Goal: Transaction & Acquisition: Obtain resource

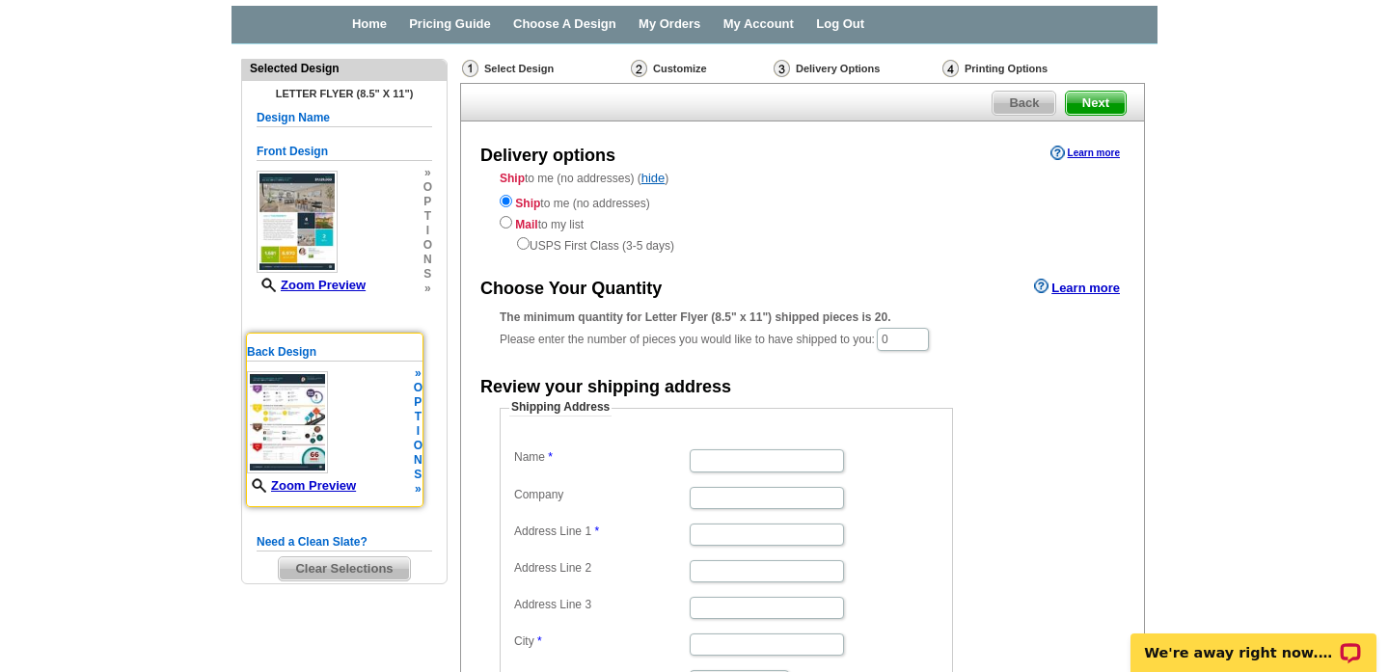
scroll to position [47, 0]
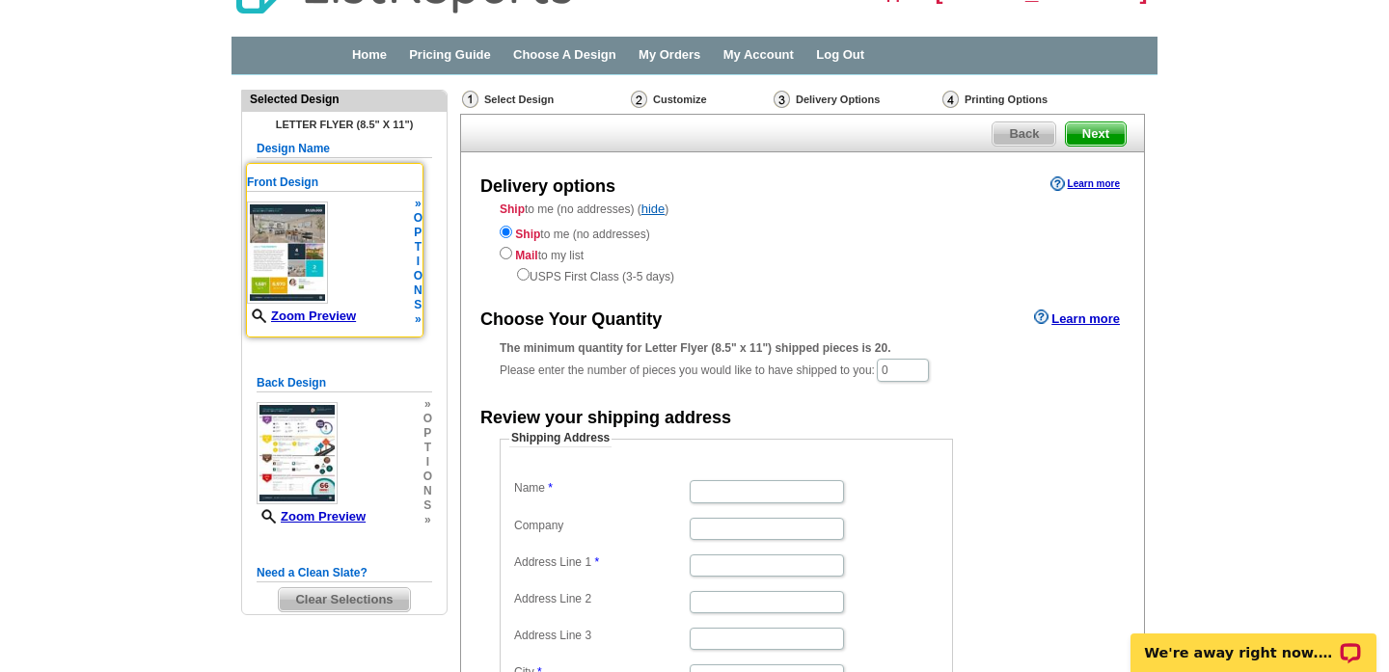
click at [305, 238] on img at bounding box center [287, 253] width 81 height 102
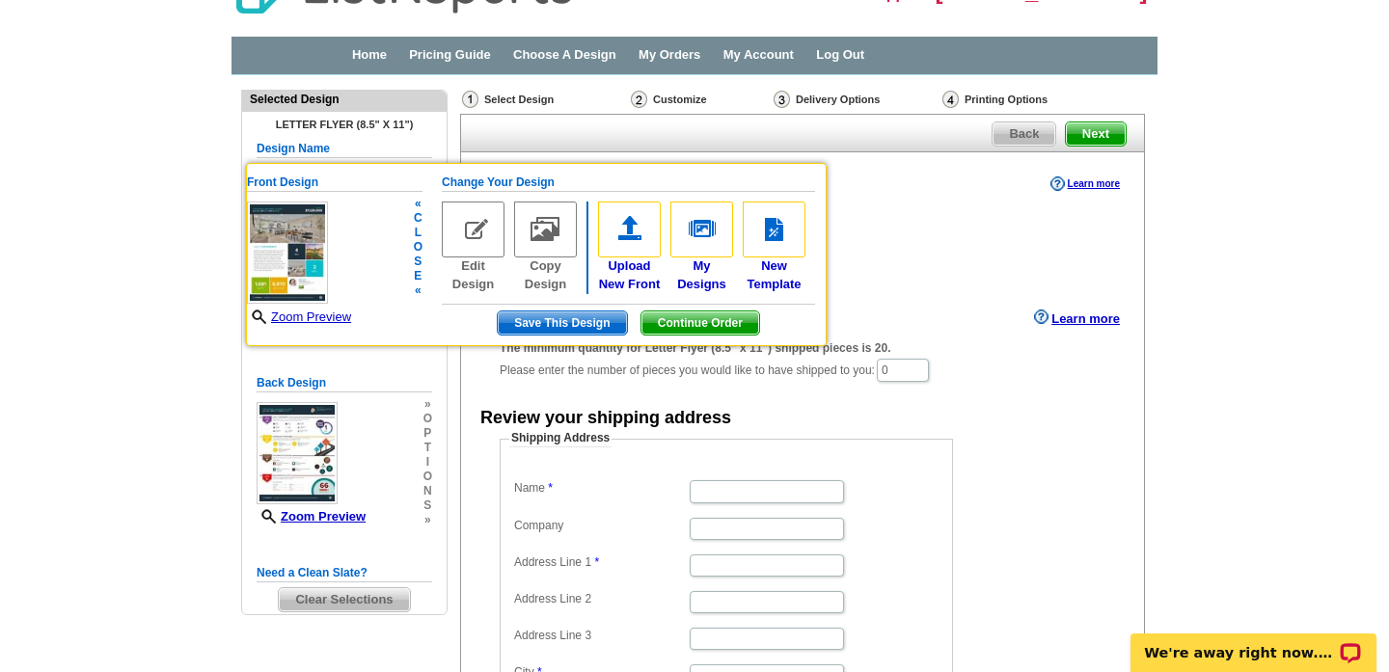
click at [305, 238] on img at bounding box center [287, 253] width 81 height 102
click at [634, 224] on img at bounding box center [629, 230] width 63 height 56
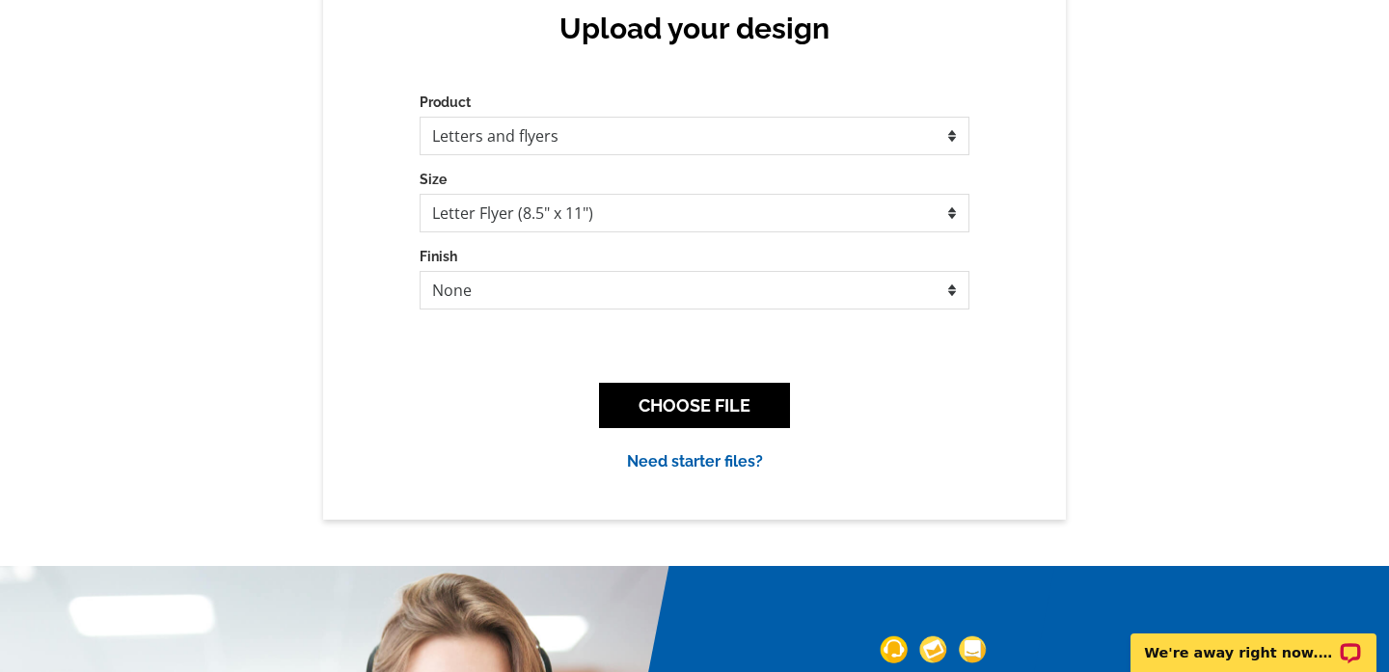
scroll to position [207, 0]
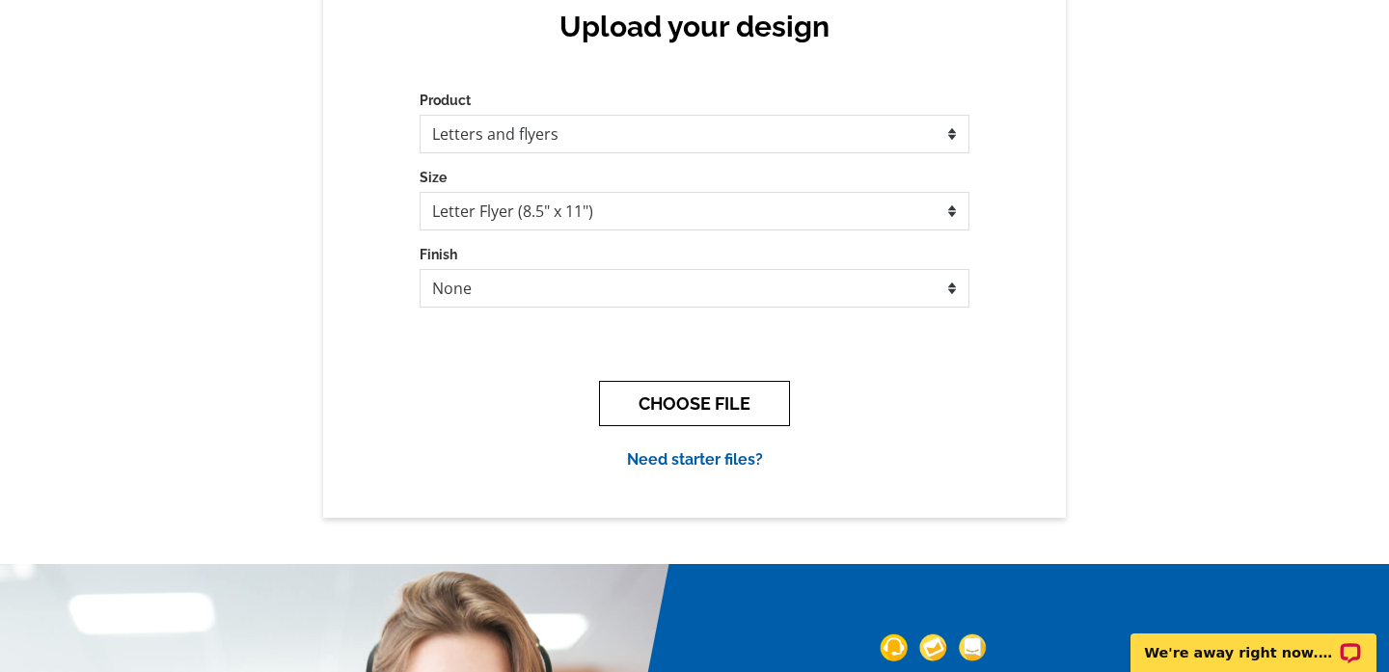
click at [738, 397] on button "CHOOSE FILE" at bounding box center [694, 403] width 191 height 45
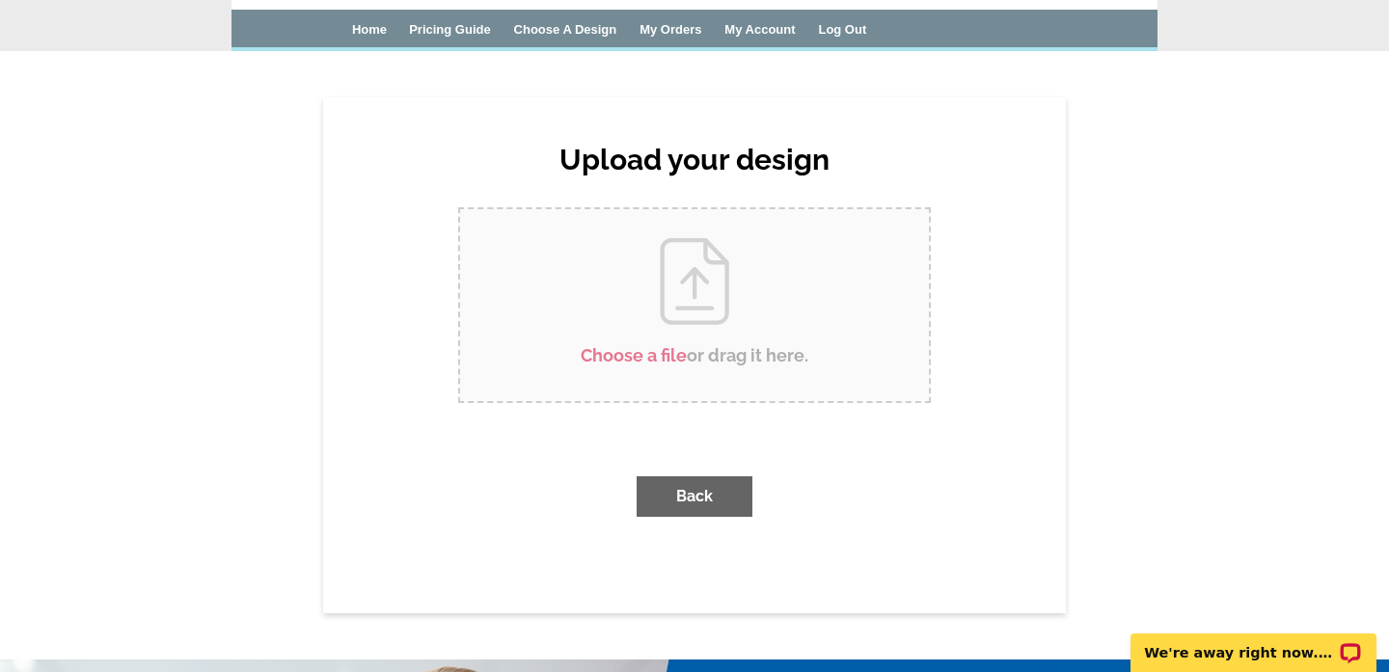
scroll to position [0, 0]
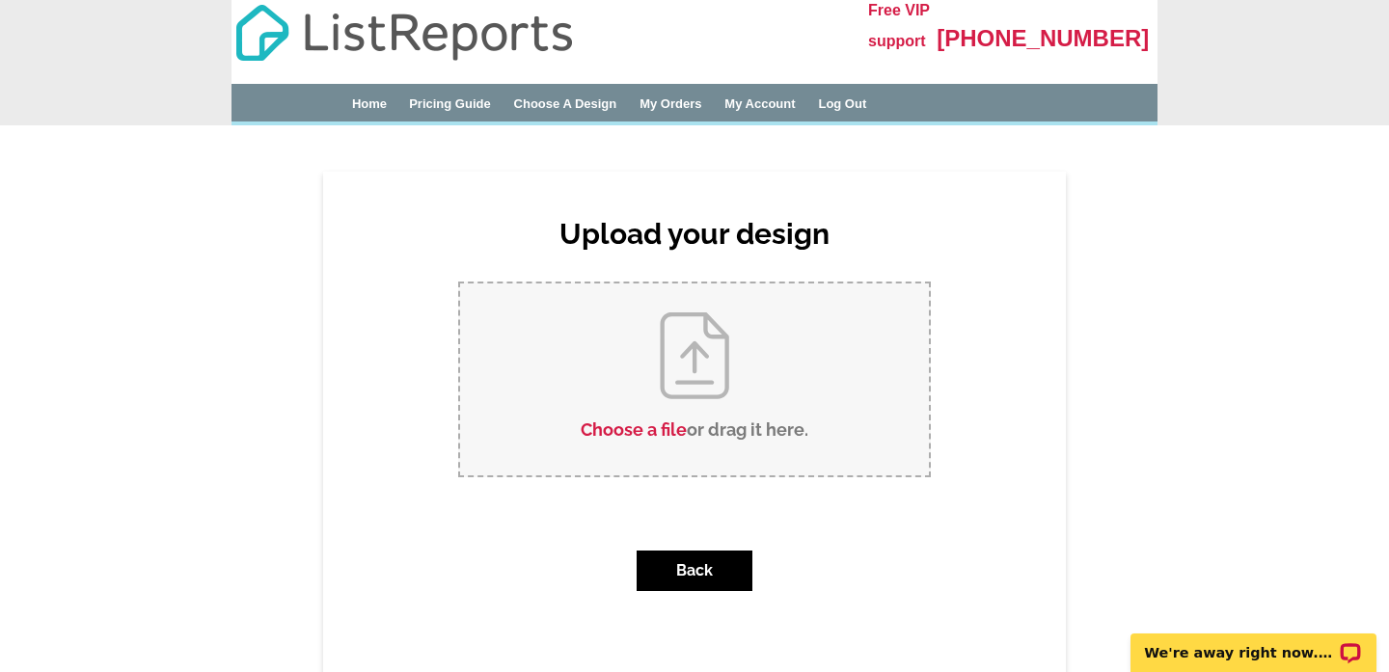
click at [678, 379] on input "Choose a file or drag it here ." at bounding box center [694, 380] width 469 height 192
type input "C:\fakepath\17133-Botero-San-Diego-CA-92127-pdf_flyer_promotional (1).pdf"
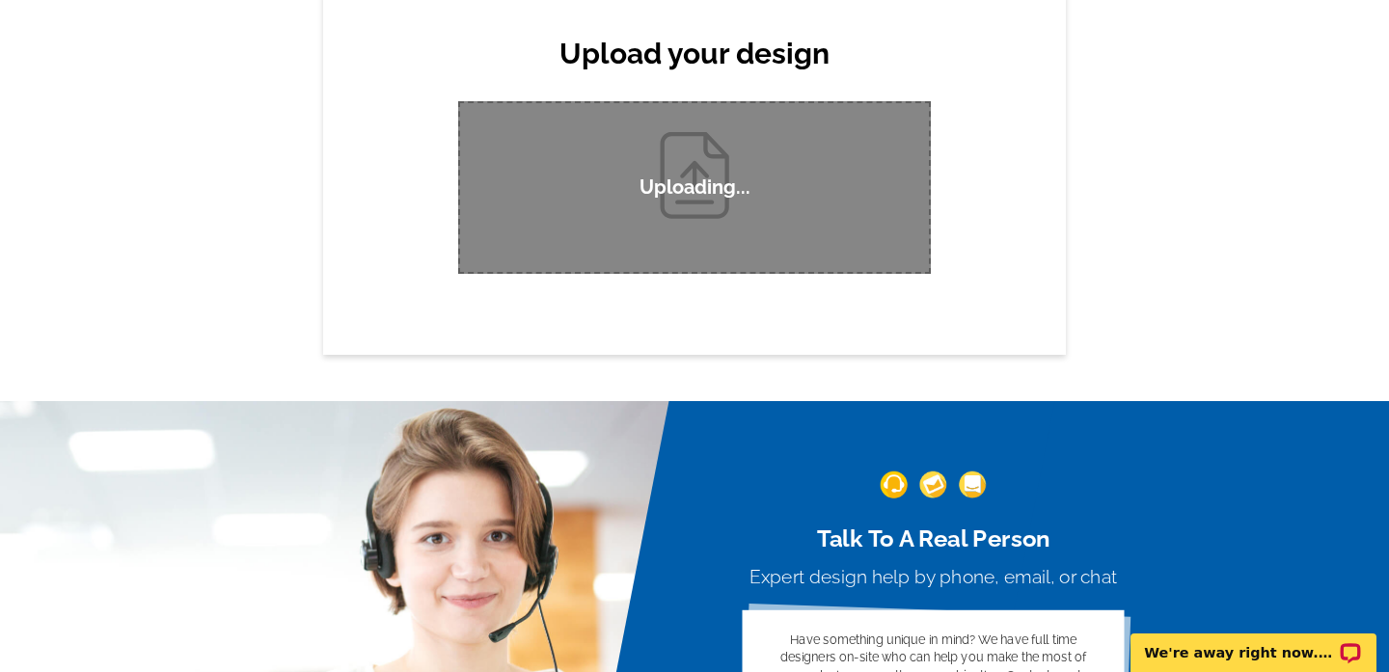
scroll to position [165, 0]
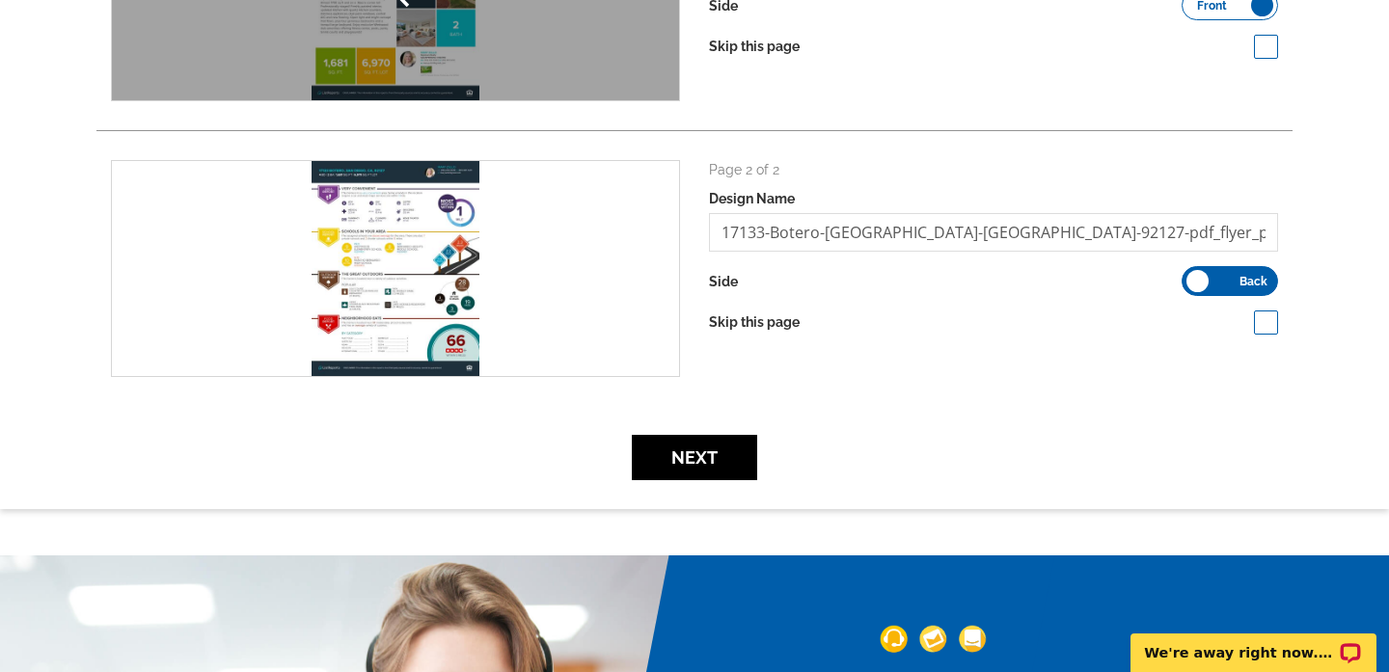
scroll to position [510, 0]
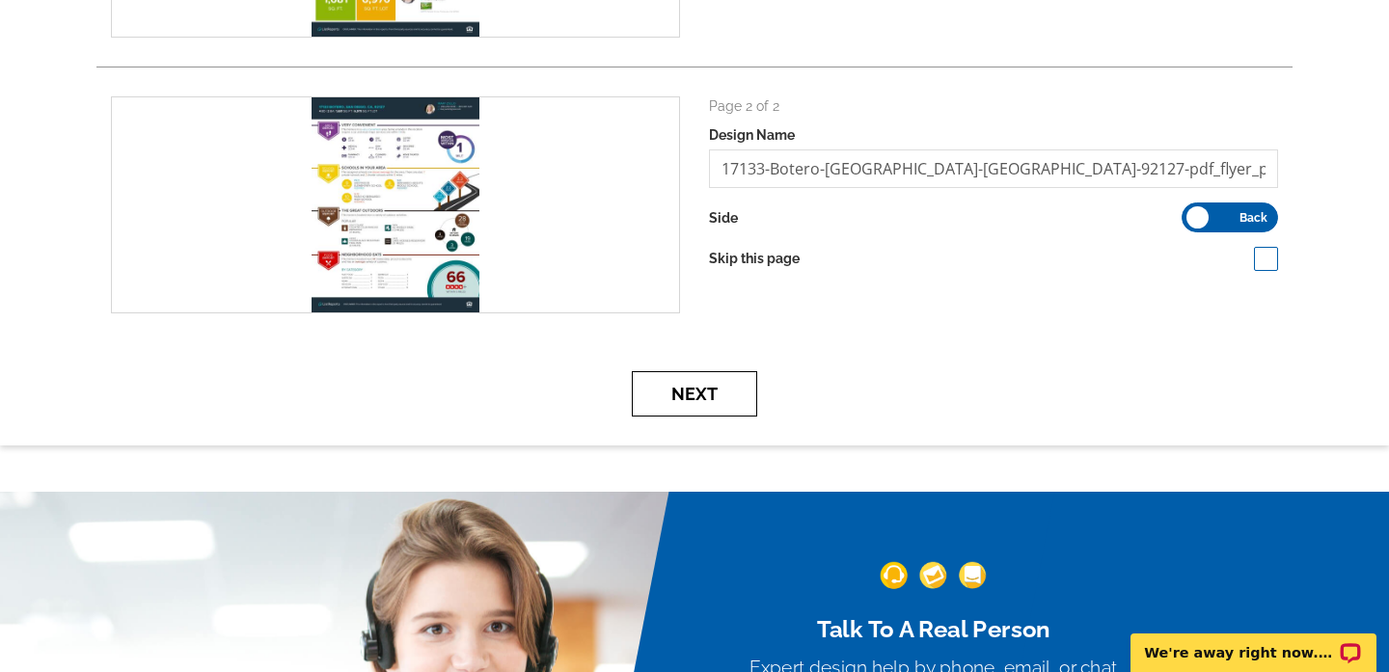
click at [694, 388] on button "Next" at bounding box center [694, 393] width 125 height 45
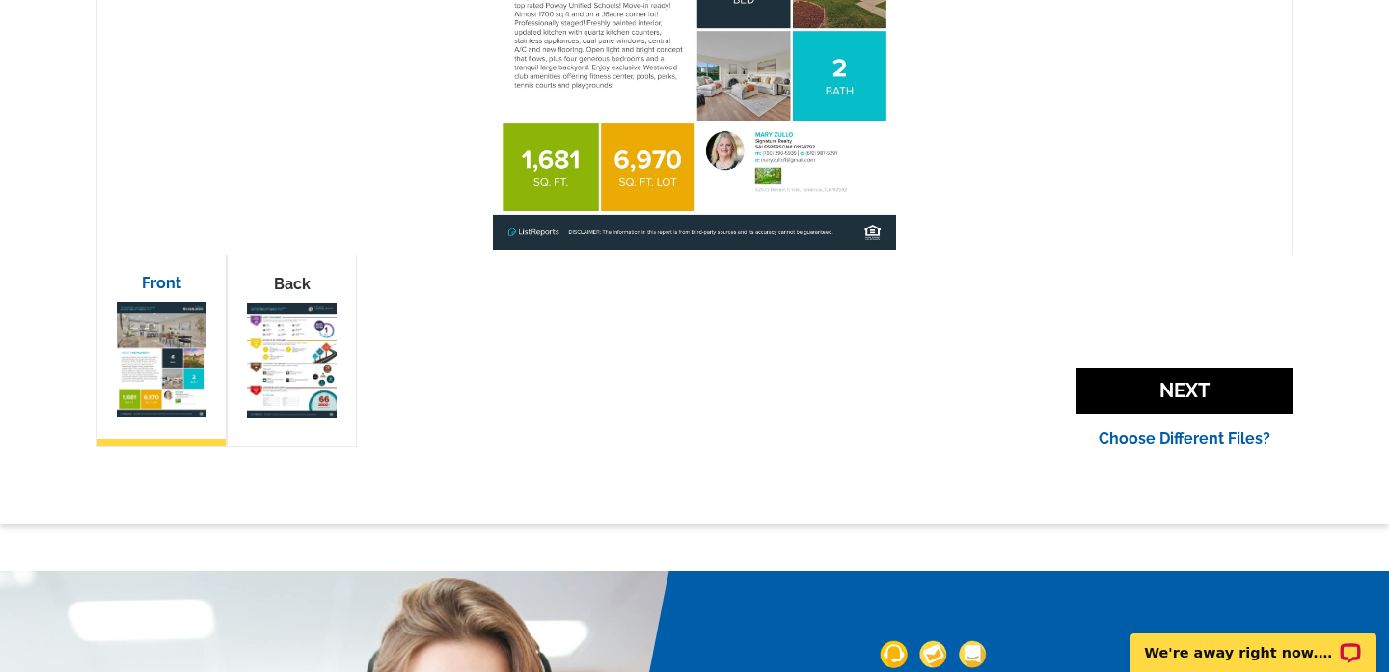
scroll to position [607, 0]
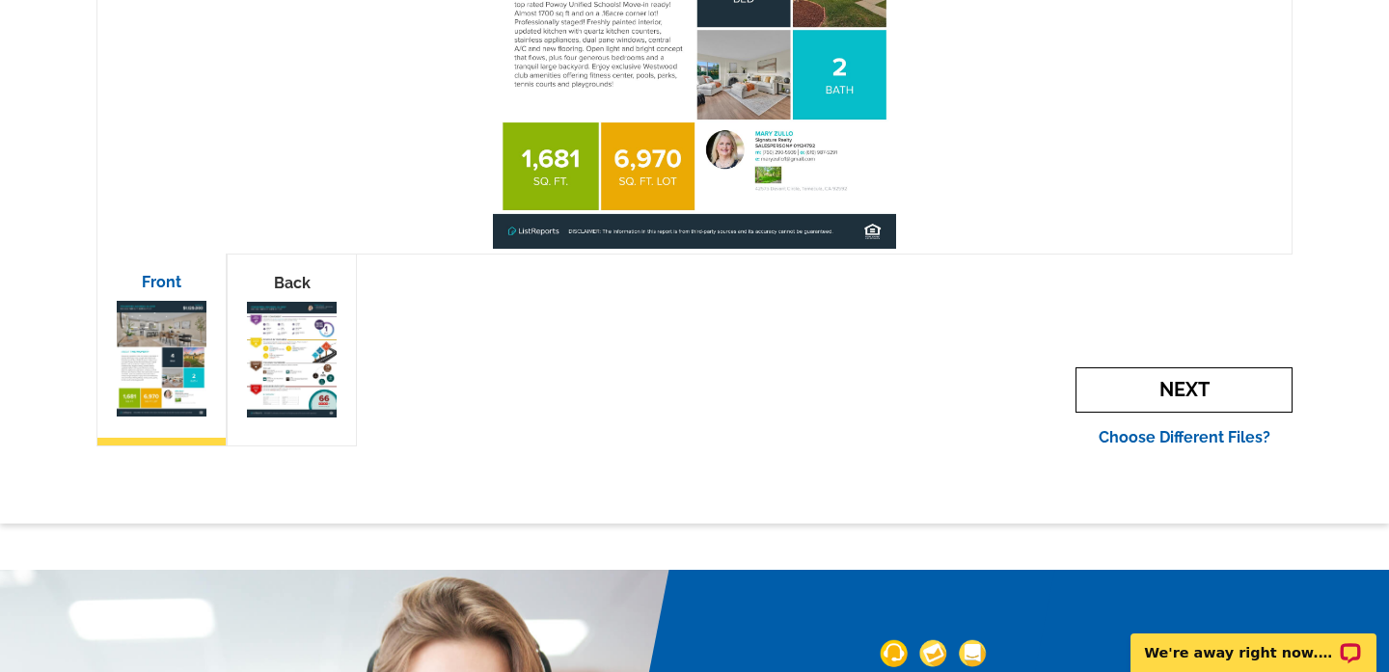
click at [1135, 374] on span "Next" at bounding box center [1184, 390] width 217 height 45
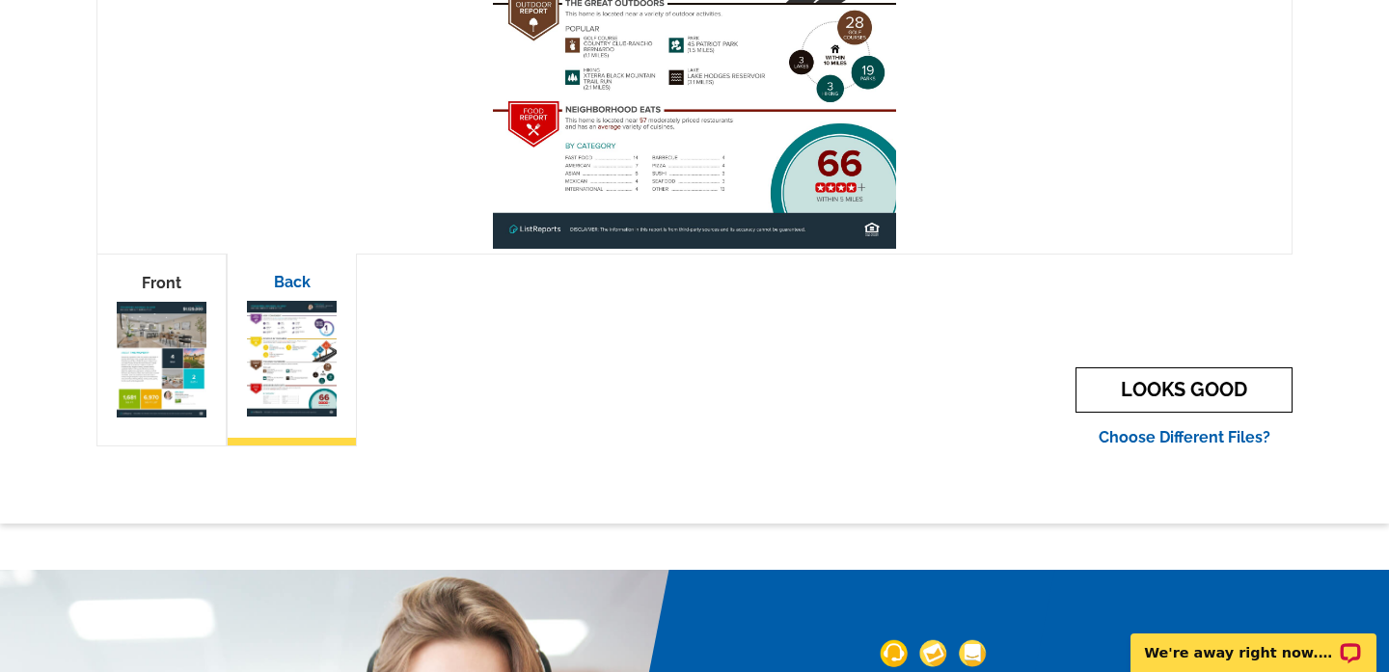
click at [1111, 387] on link "LOOKS GOOD" at bounding box center [1184, 390] width 217 height 45
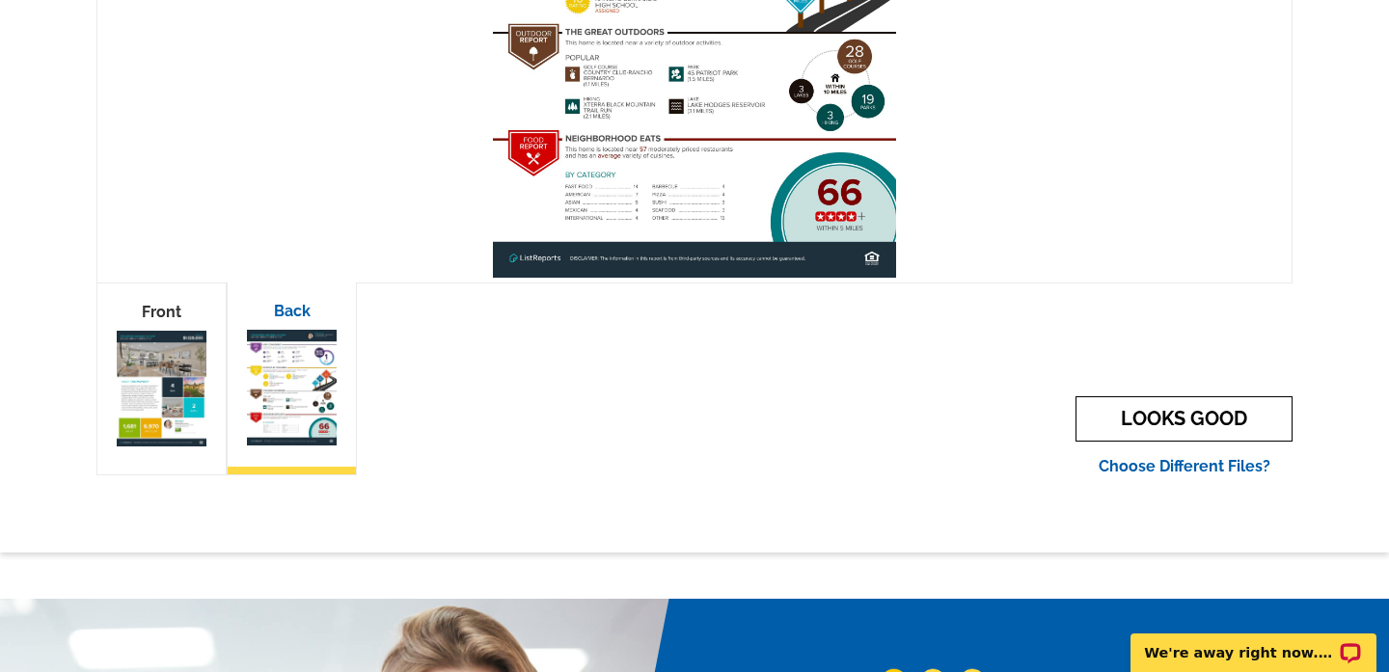
scroll to position [549, 0]
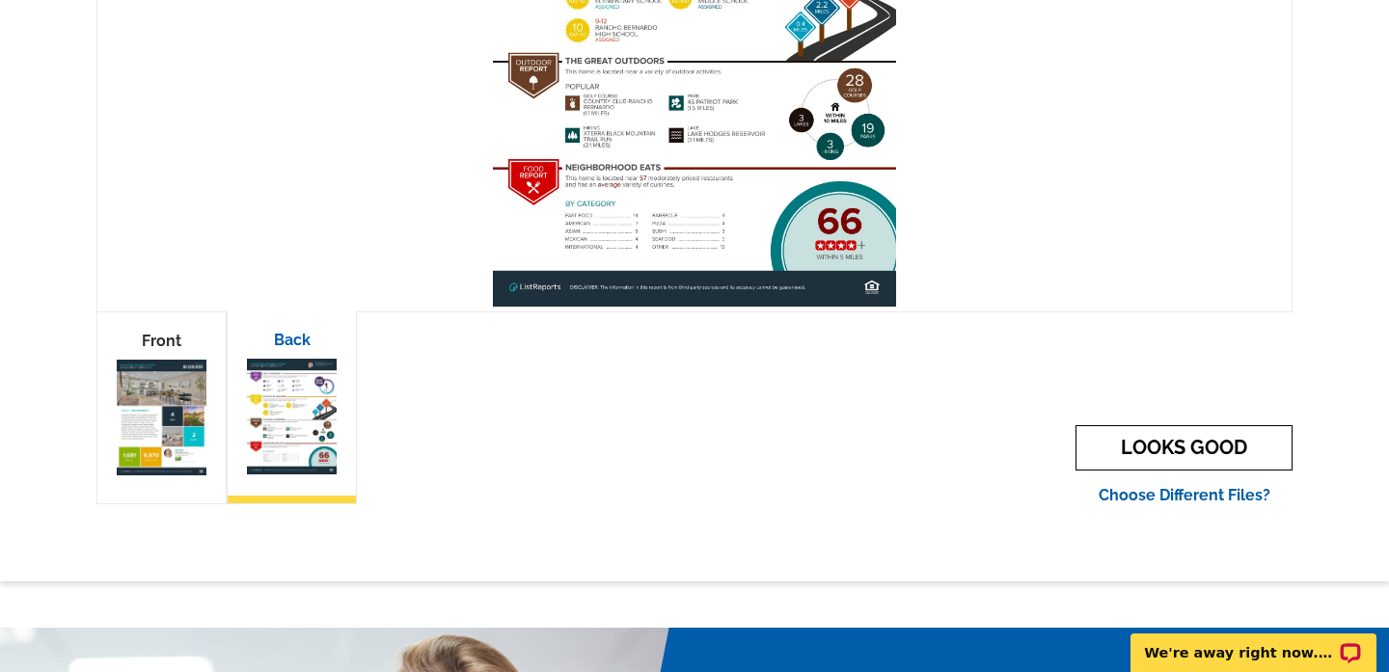
click at [1192, 451] on link "LOOKS GOOD" at bounding box center [1184, 447] width 217 height 45
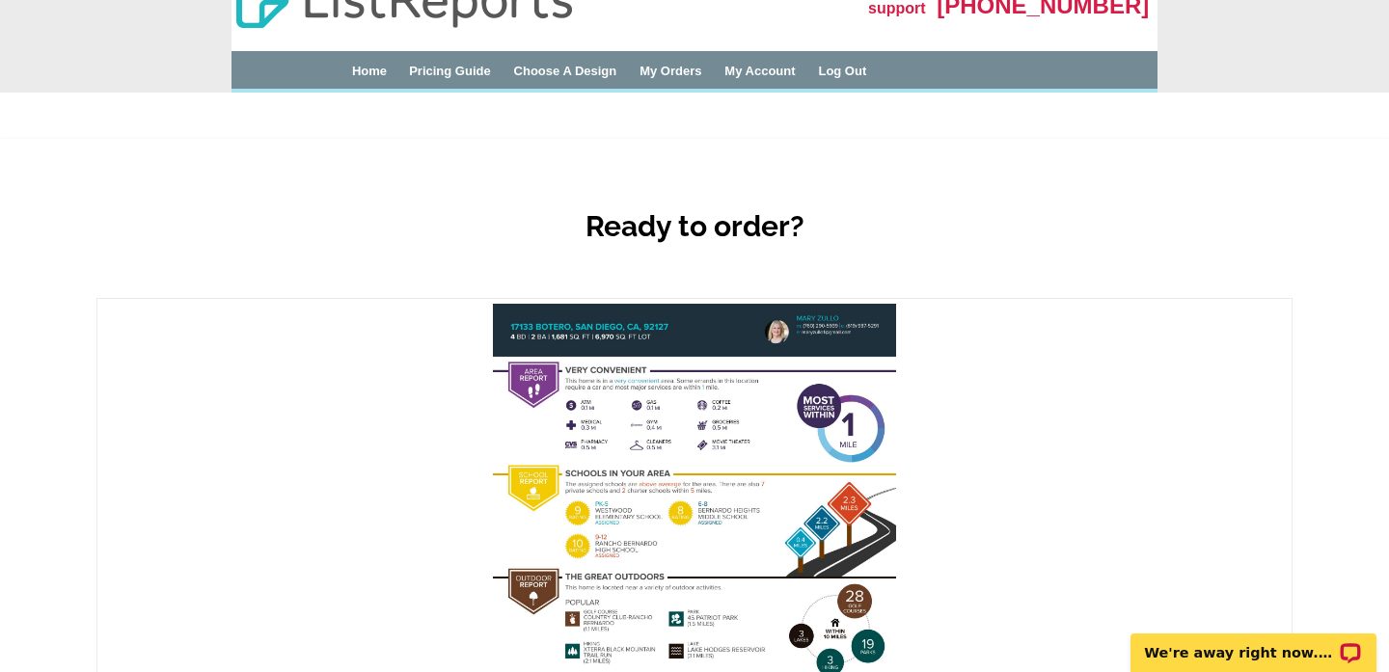
scroll to position [0, 0]
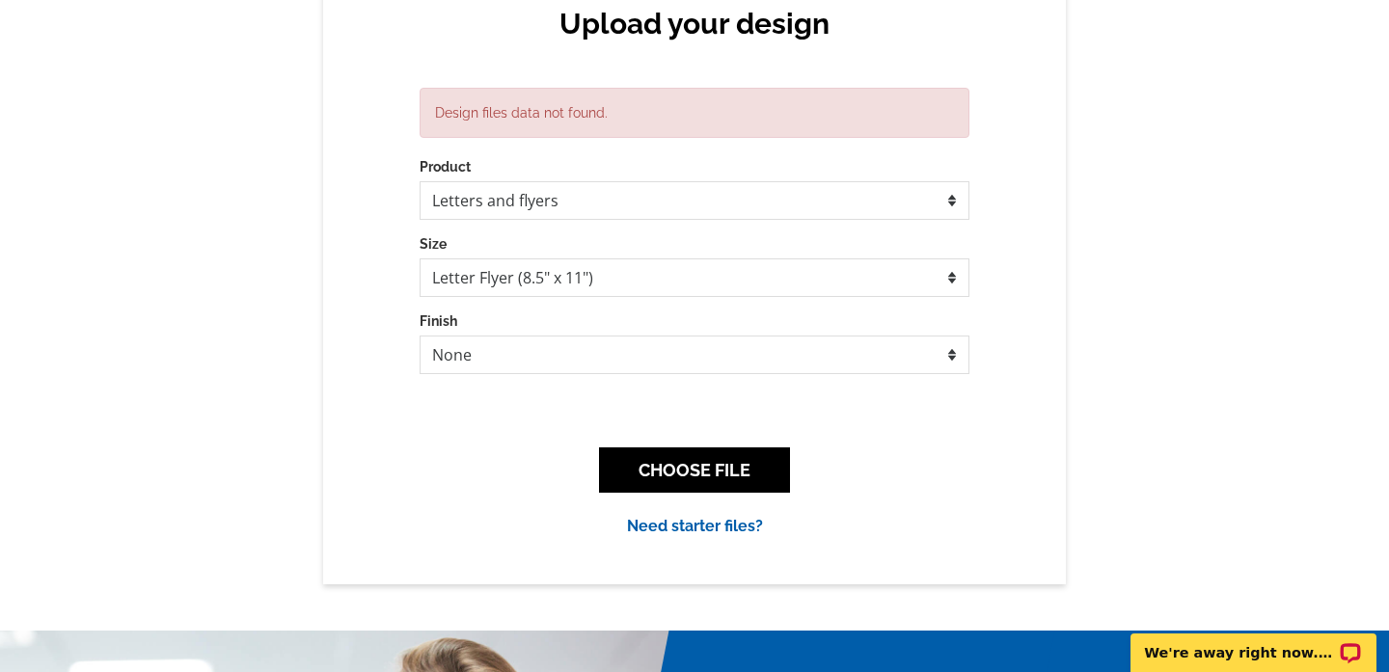
scroll to position [209, 0]
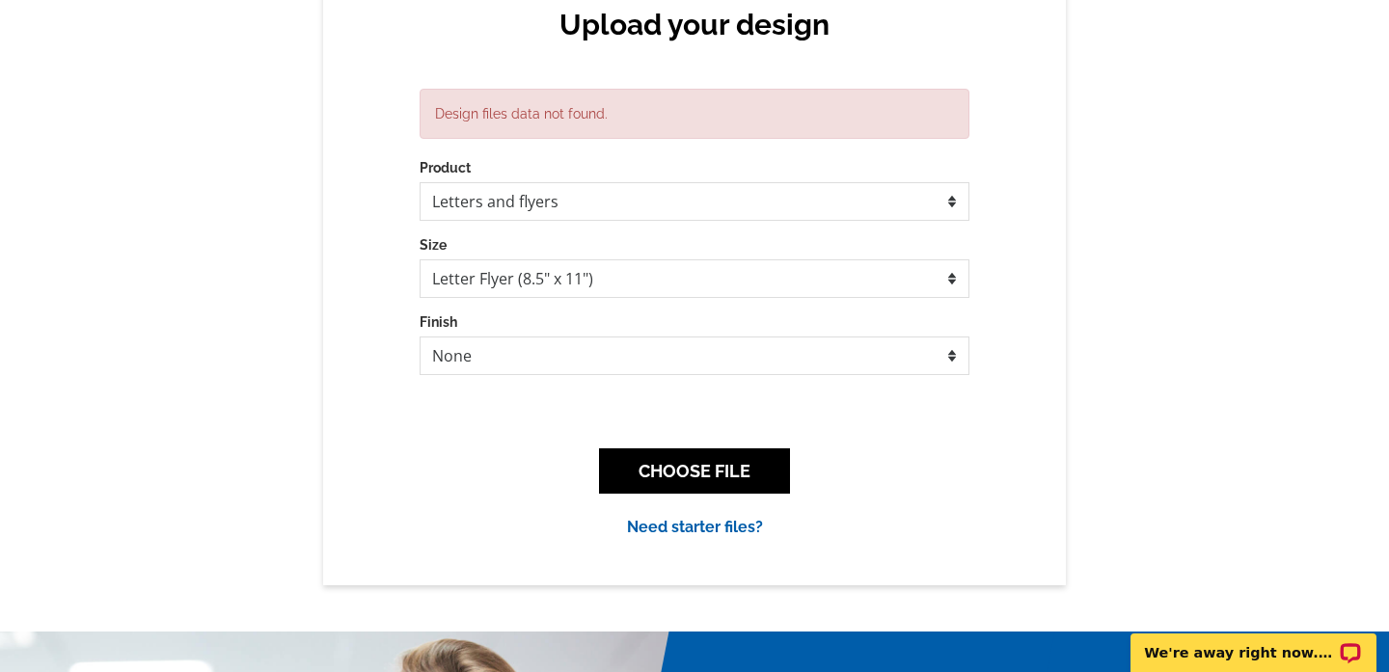
click at [698, 526] on link "Need starter files?" at bounding box center [695, 527] width 136 height 18
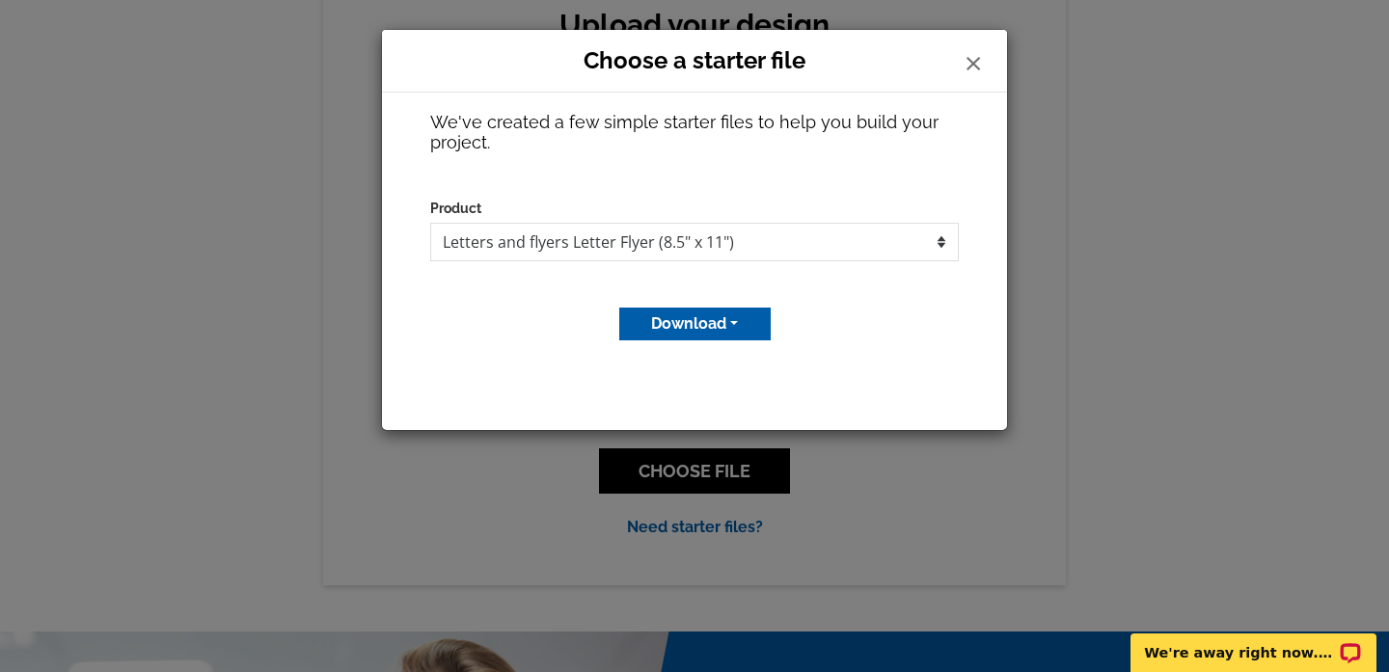
click at [716, 319] on button "Download" at bounding box center [694, 324] width 151 height 33
click at [714, 361] on link "MS Publisher file" at bounding box center [693, 361] width 152 height 27
click at [728, 321] on button "Download" at bounding box center [694, 324] width 151 height 33
click at [718, 351] on link "MS Publisher file" at bounding box center [693, 361] width 152 height 27
click at [813, 233] on select "Letters and flyers Letter Flyer (8.5" x 11")" at bounding box center [694, 242] width 529 height 39
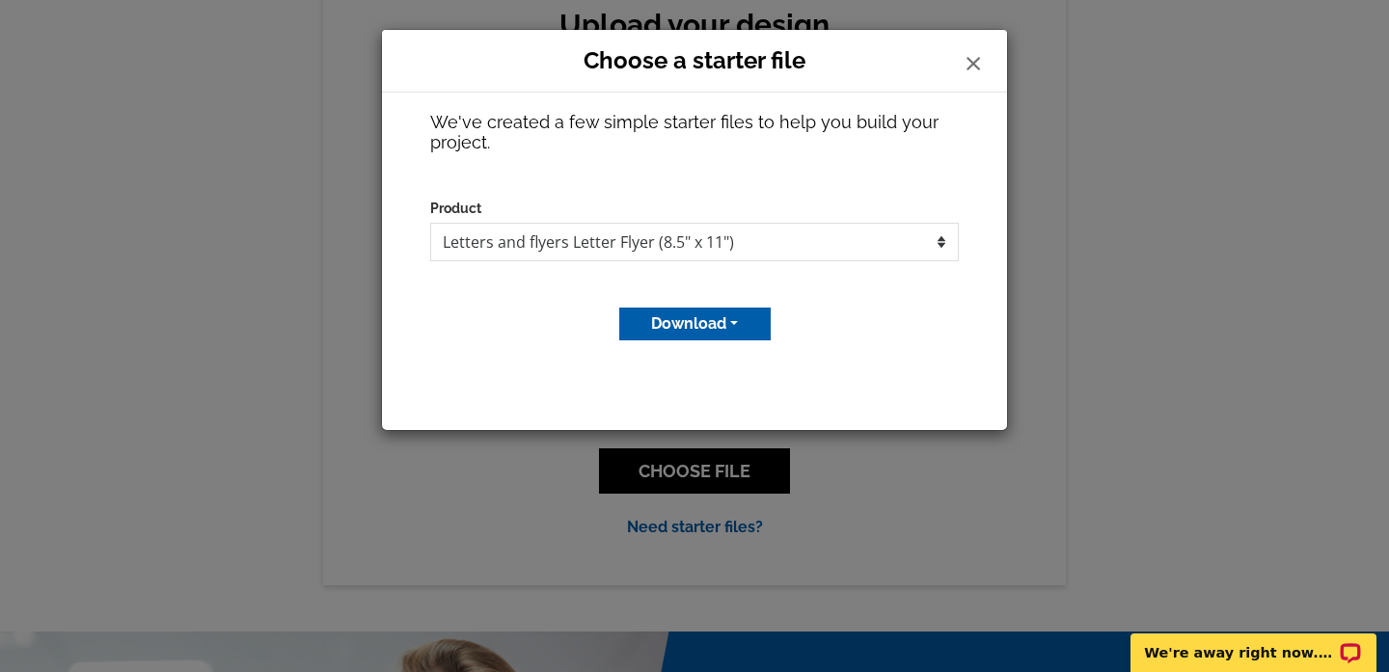
click at [739, 321] on button "Download" at bounding box center [694, 324] width 151 height 33
click at [717, 383] on link "Adobe PDF file" at bounding box center [693, 388] width 152 height 27
click at [976, 57] on span "×" at bounding box center [973, 60] width 19 height 51
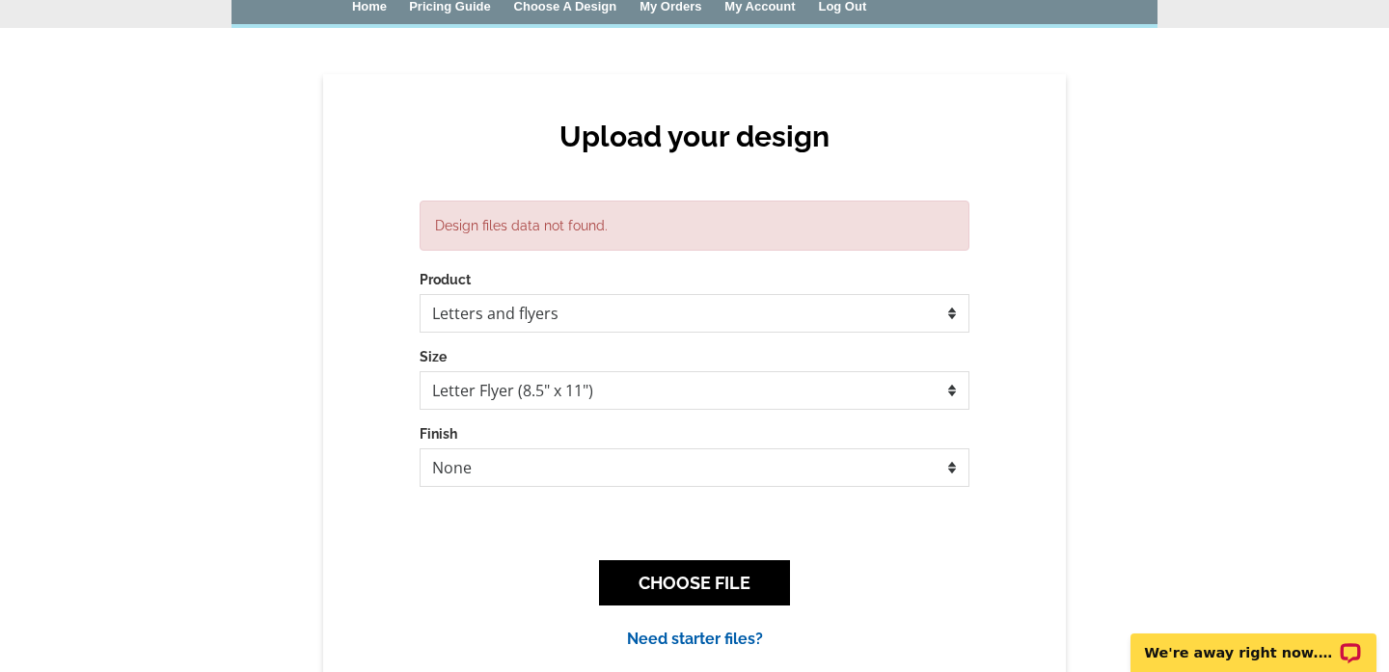
scroll to position [0, 0]
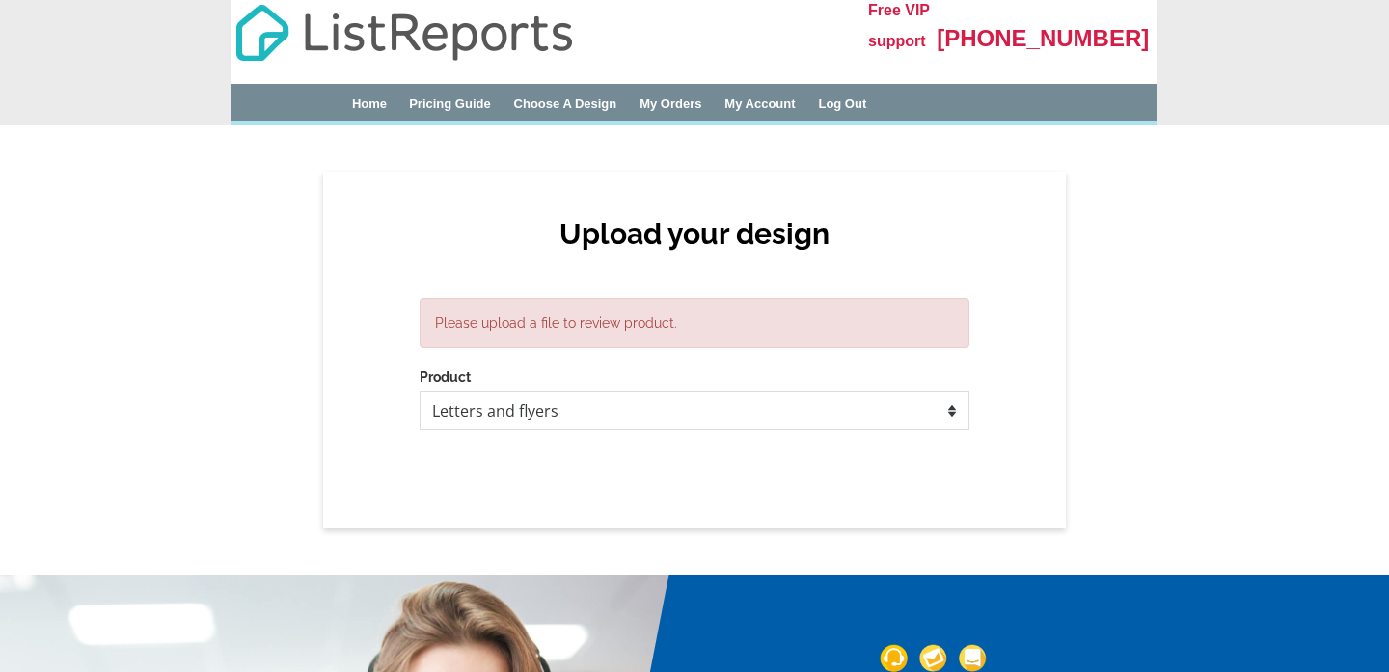
click at [455, 98] on link "Pricing Guide" at bounding box center [450, 103] width 82 height 14
